Goal: Task Accomplishment & Management: Complete application form

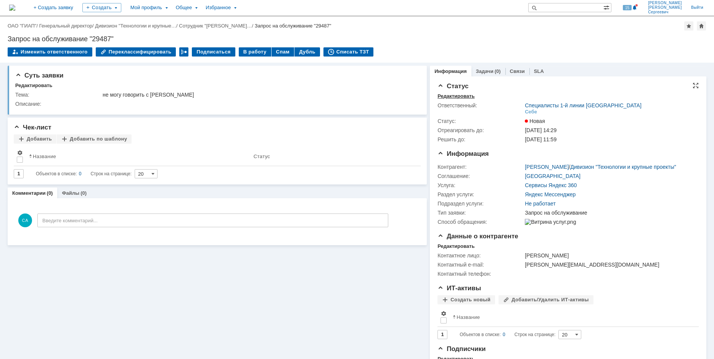
click at [438, 95] on div "Редактировать" at bounding box center [456, 96] width 37 height 6
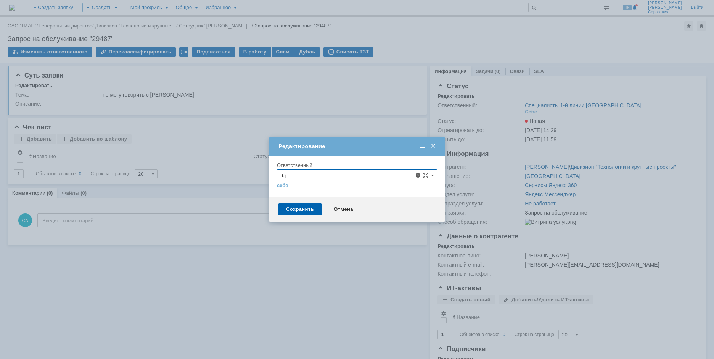
drag, startPoint x: 289, startPoint y: 173, endPoint x: 258, endPoint y: 172, distance: 30.6
click at [258, 172] on body "Идет загрузка, пожалуйста, подождите. На домашнюю + Создать заявку Создать Мой …" at bounding box center [357, 179] width 714 height 359
click at [348, 231] on span "[PERSON_NAME]" at bounding box center [357, 231] width 150 height 6
click at [297, 204] on div "Сохранить" at bounding box center [300, 209] width 43 height 12
type input "[PERSON_NAME]"
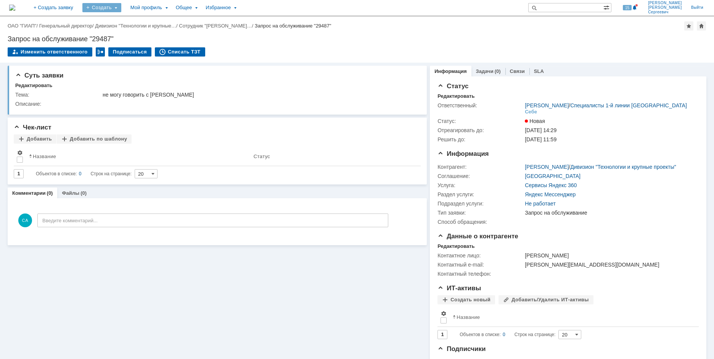
click at [121, 8] on div "Создать" at bounding box center [101, 7] width 39 height 9
click at [138, 45] on link "Заявка" at bounding box center [113, 47] width 58 height 9
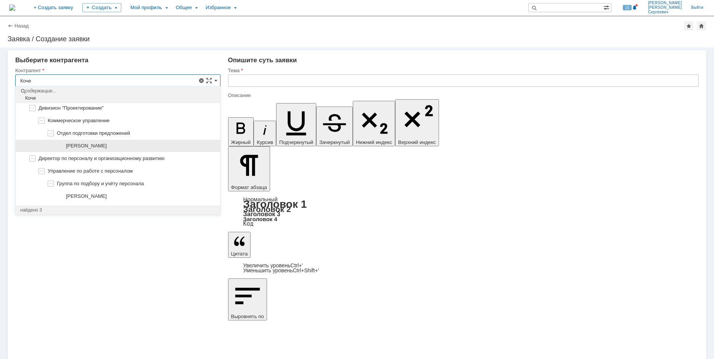
scroll to position [68, 0]
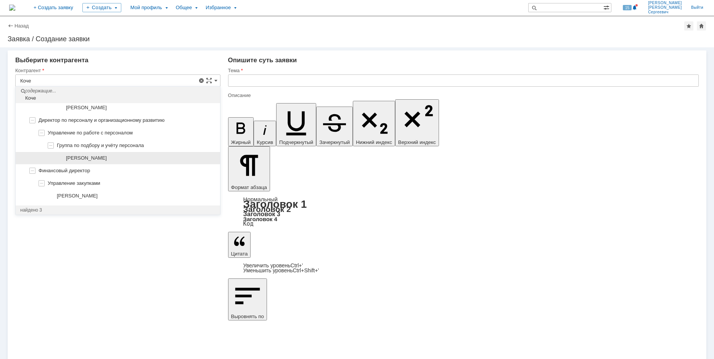
click at [151, 161] on div "[PERSON_NAME]" at bounding box center [118, 158] width 205 height 13
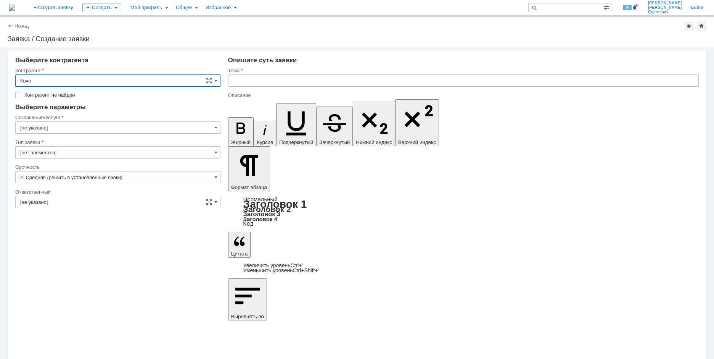
type input "[PERSON_NAME]"
type input "[GEOGRAPHIC_DATA]"
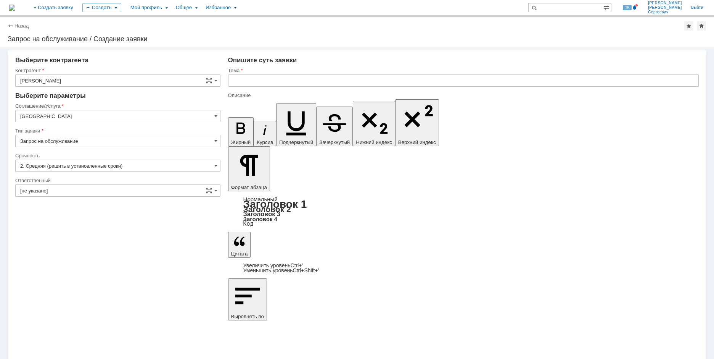
scroll to position [0, 0]
click at [125, 119] on input "[GEOGRAPHIC_DATA]" at bounding box center [117, 116] width 205 height 12
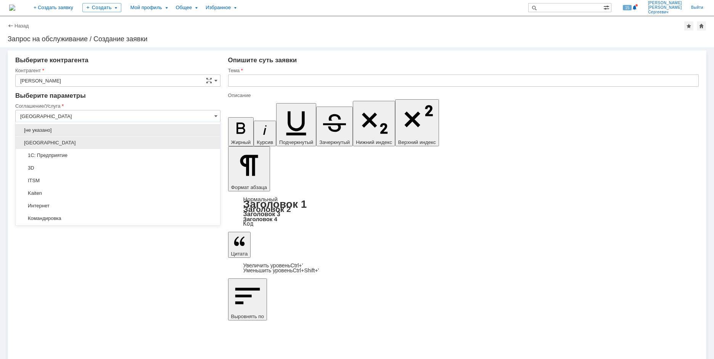
click at [119, 146] on div "[GEOGRAPHIC_DATA]" at bounding box center [118, 143] width 205 height 12
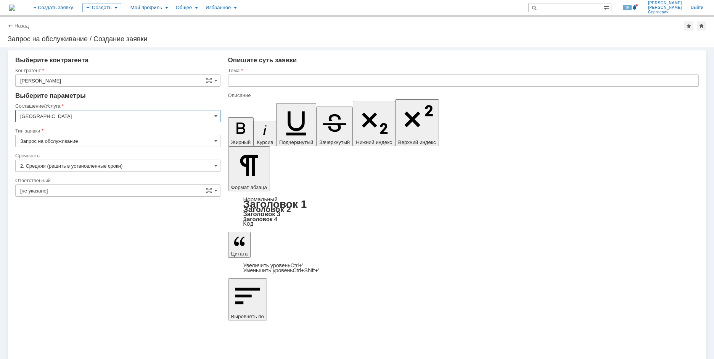
type input "[GEOGRAPHIC_DATA]"
click at [103, 192] on input "[не указано]" at bounding box center [117, 190] width 205 height 12
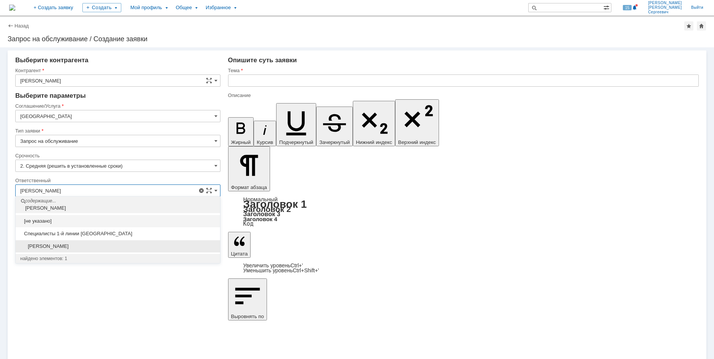
drag, startPoint x: 114, startPoint y: 245, endPoint x: 208, endPoint y: 136, distance: 143.7
click at [114, 245] on span "[PERSON_NAME]" at bounding box center [117, 246] width 195 height 6
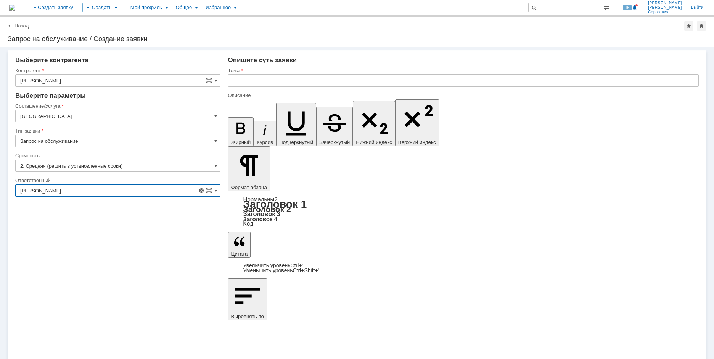
click at [253, 76] on div "Тема" at bounding box center [463, 79] width 471 height 25
type input "[PERSON_NAME]"
click at [254, 77] on input "text" at bounding box center [463, 80] width 471 height 12
type input "Замена картриджа"
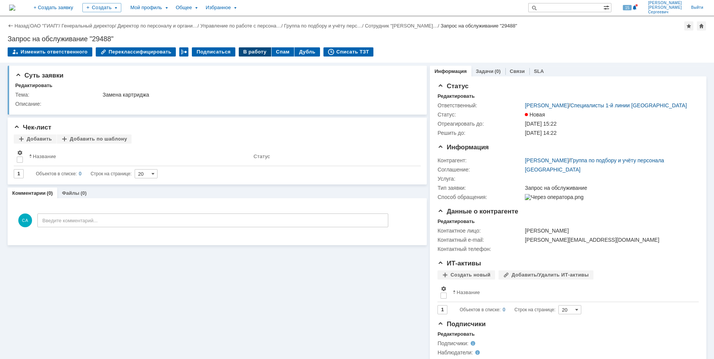
click at [254, 52] on div "В работу" at bounding box center [255, 51] width 32 height 9
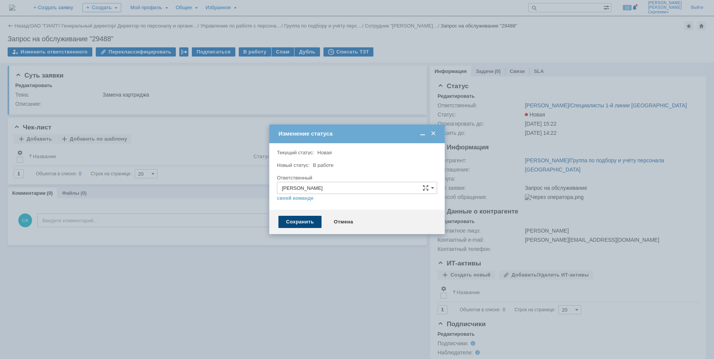
click at [288, 224] on div "Сохранить" at bounding box center [300, 222] width 43 height 12
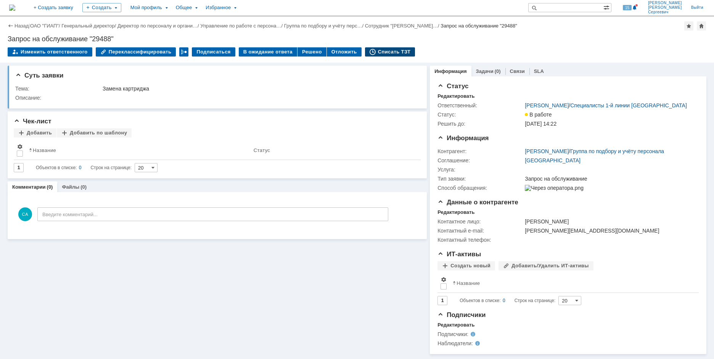
click at [374, 56] on div "Списать ТЗТ" at bounding box center [390, 51] width 50 height 9
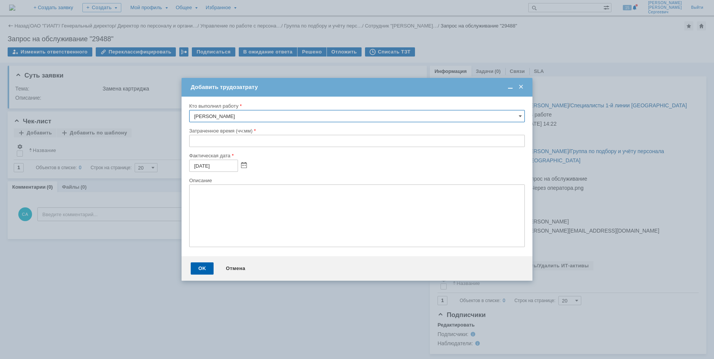
click at [188, 140] on div "Кто выполнил работу [PERSON_NAME] время (чч:мм) Фактическая дата [DATE] Описание" at bounding box center [357, 177] width 351 height 160
click at [193, 140] on input "text" at bounding box center [357, 141] width 336 height 12
type input "00:10"
click at [198, 269] on div "OK" at bounding box center [202, 268] width 23 height 12
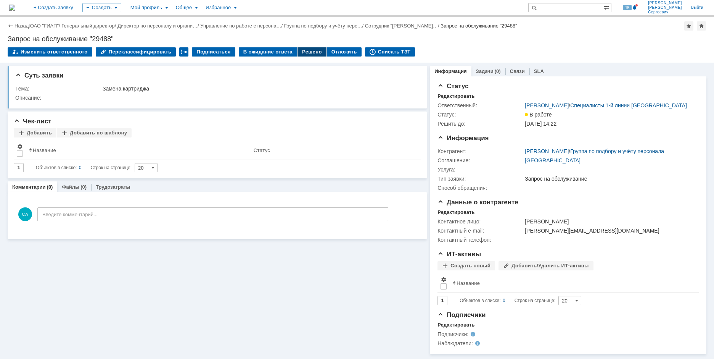
click at [298, 56] on div "Решено" at bounding box center [312, 51] width 29 height 9
